Goal: Information Seeking & Learning: Learn about a topic

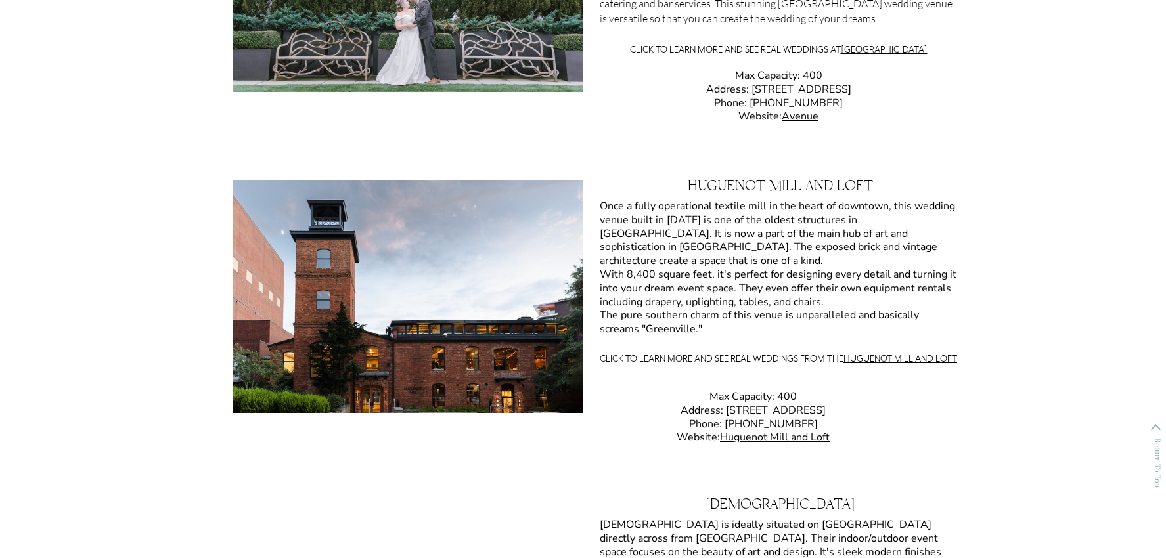
scroll to position [1878, 0]
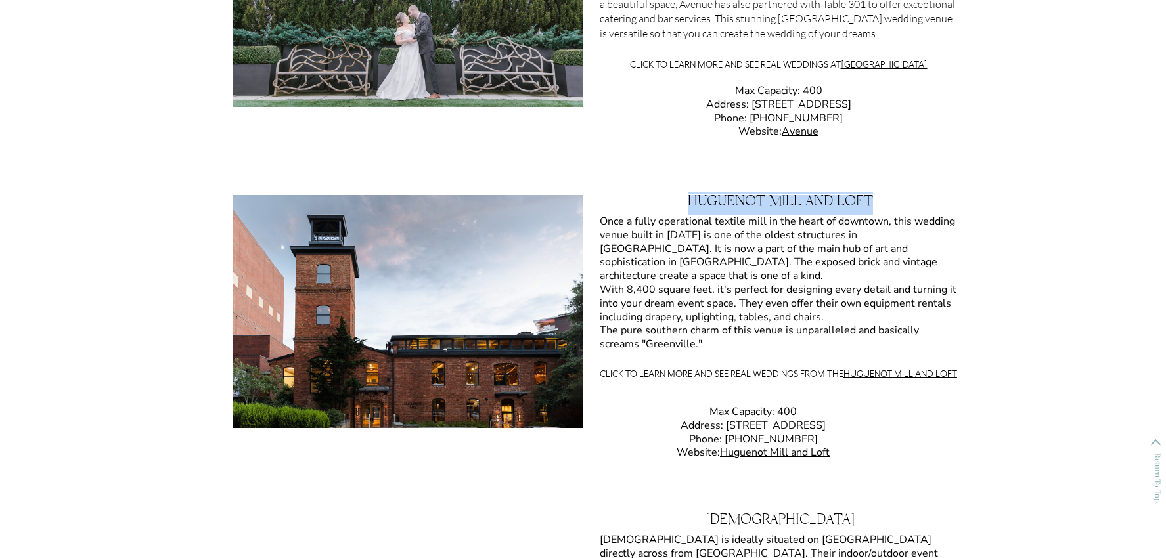
drag, startPoint x: 689, startPoint y: 202, endPoint x: 871, endPoint y: 200, distance: 182.6
click at [871, 200] on h3 "Huguenot Mill and Loft" at bounding box center [780, 206] width 394 height 22
copy h3 "Huguenot Mill and Loft"
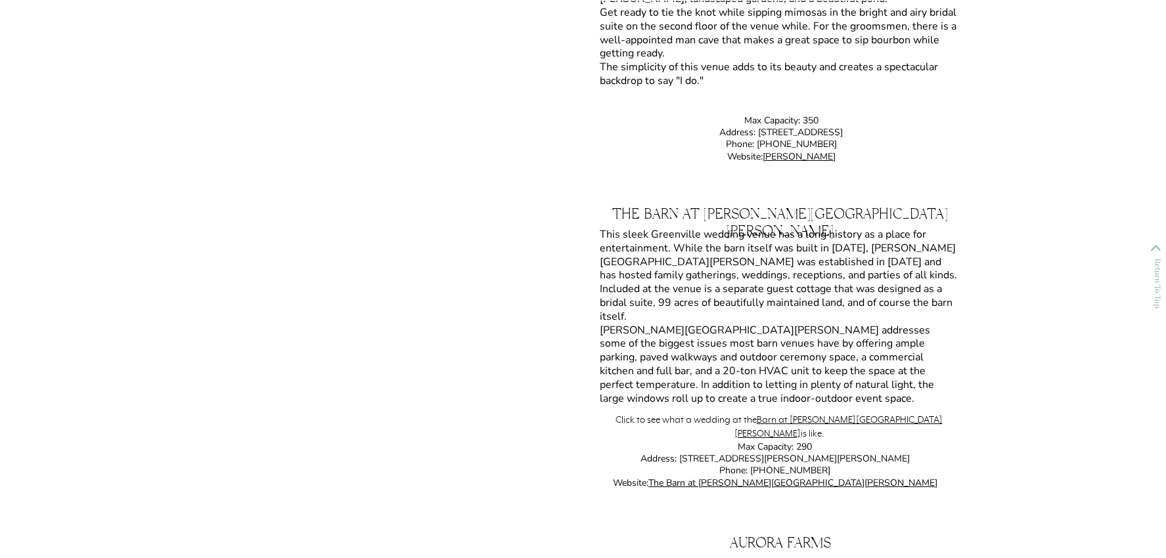
scroll to position [11092, 0]
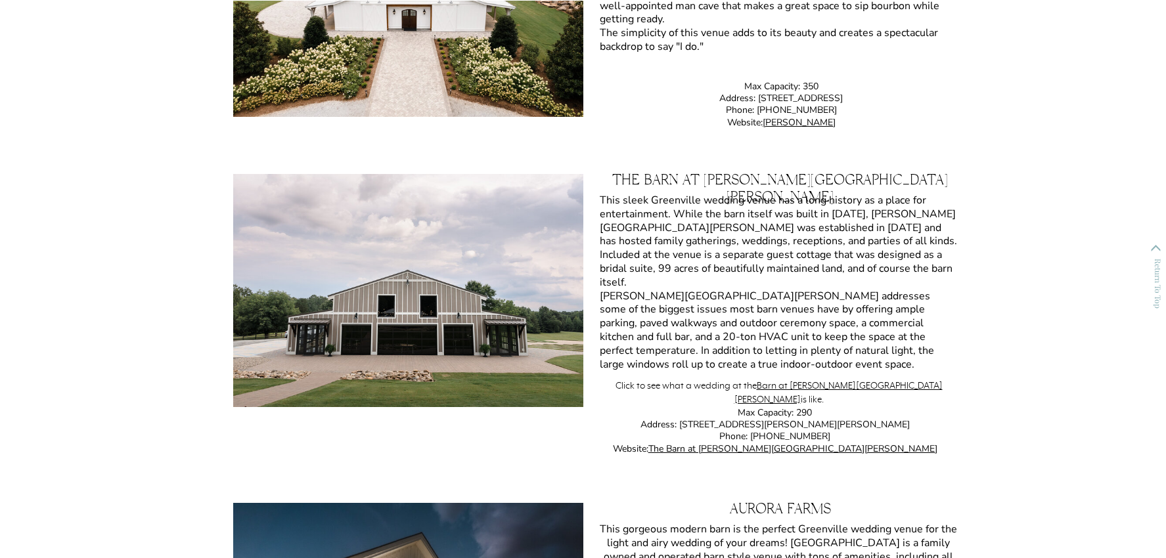
click at [487, 236] on div at bounding box center [408, 290] width 350 height 233
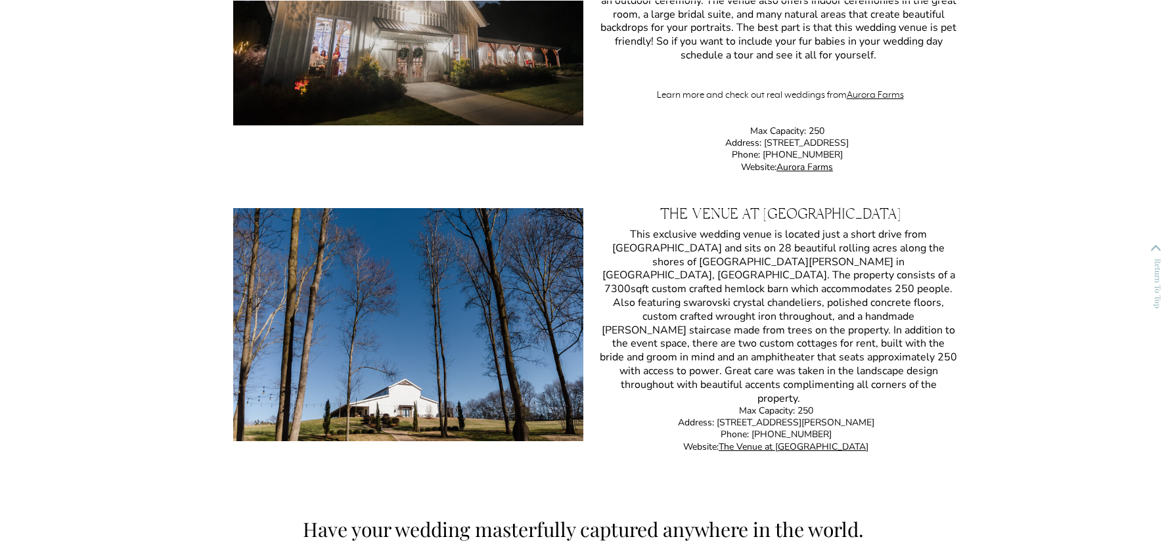
scroll to position [11710, 0]
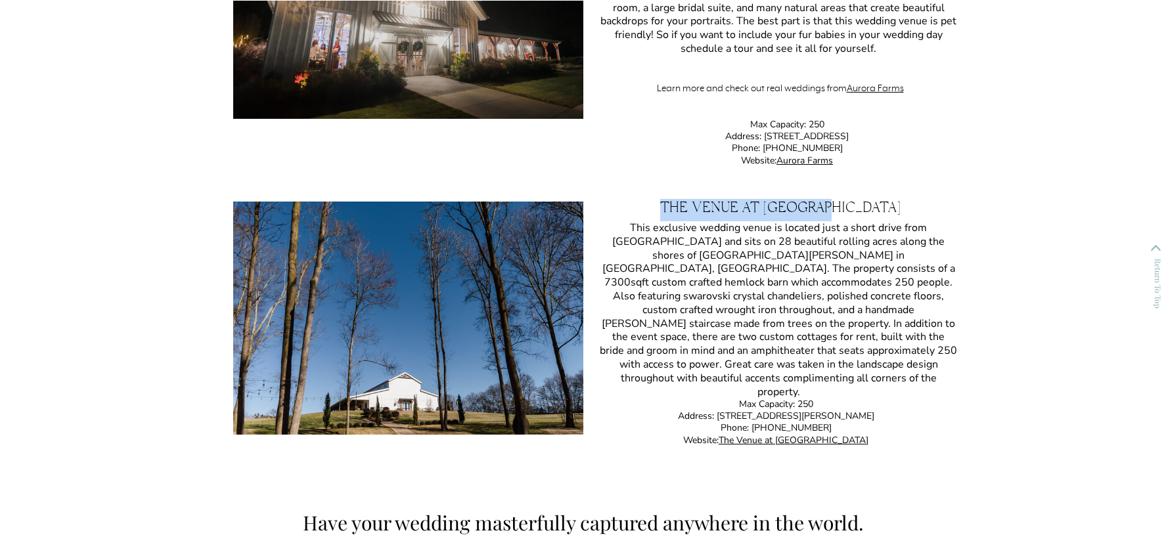
drag, startPoint x: 685, startPoint y: 205, endPoint x: 877, endPoint y: 213, distance: 192.6
click at [877, 213] on h3 "The Venue at Edgewood" at bounding box center [780, 212] width 394 height 20
copy h3 "The Venue at Edgewood"
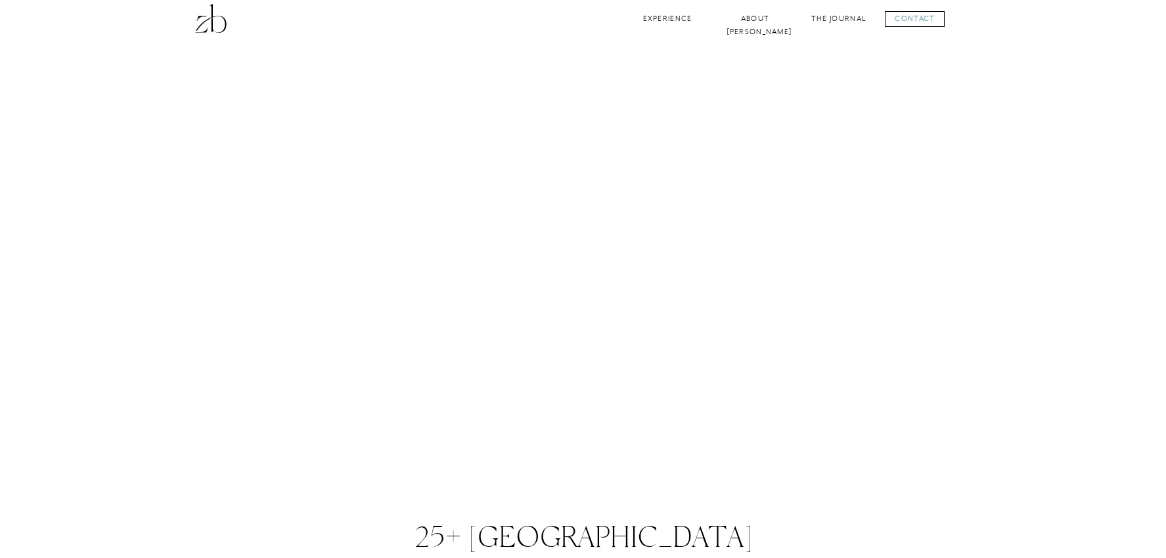
scroll to position [1, 0]
